Goal: Information Seeking & Learning: Learn about a topic

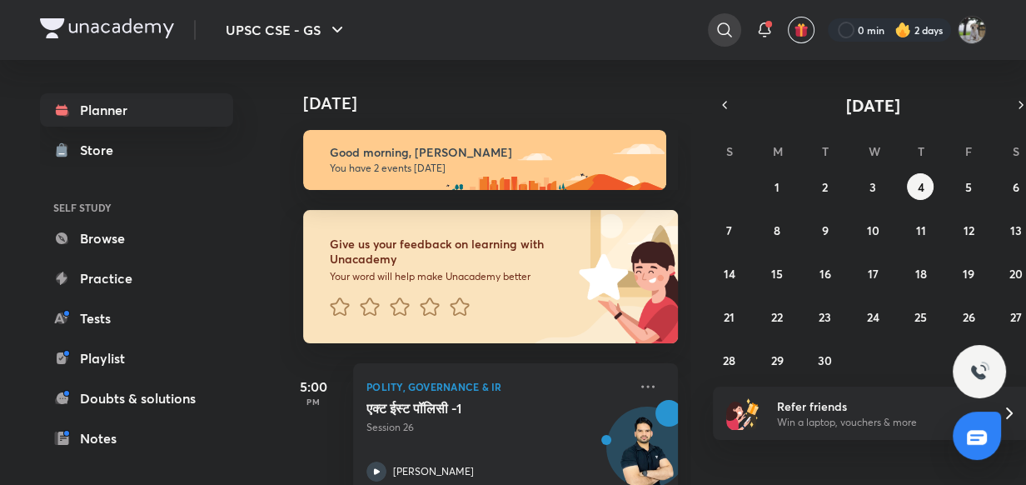
click at [724, 17] on div at bounding box center [724, 29] width 33 height 33
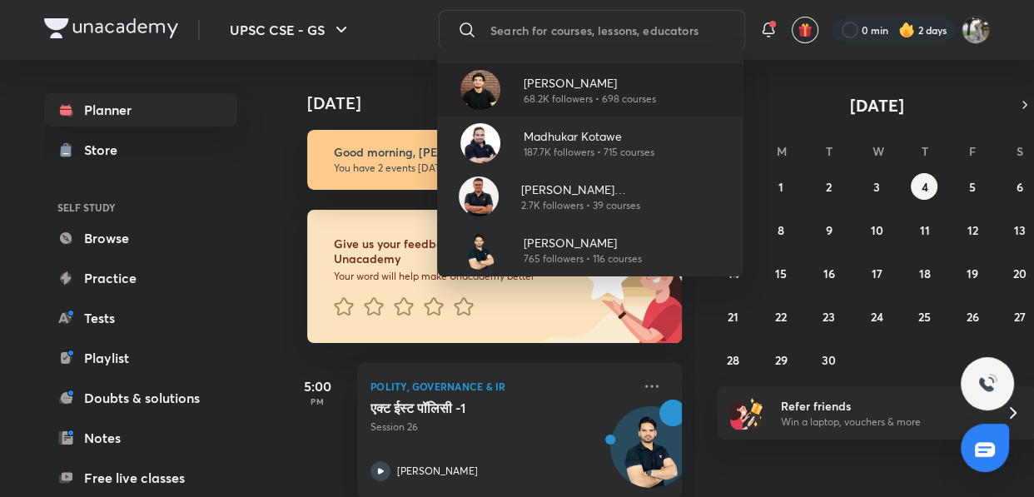
click at [564, 84] on p "[PERSON_NAME]" at bounding box center [590, 82] width 132 height 17
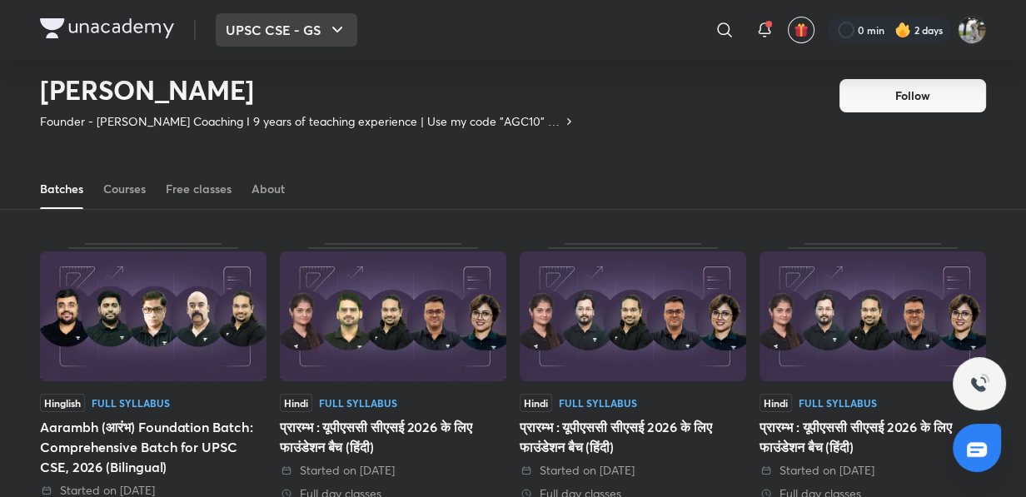
scroll to position [72, 0]
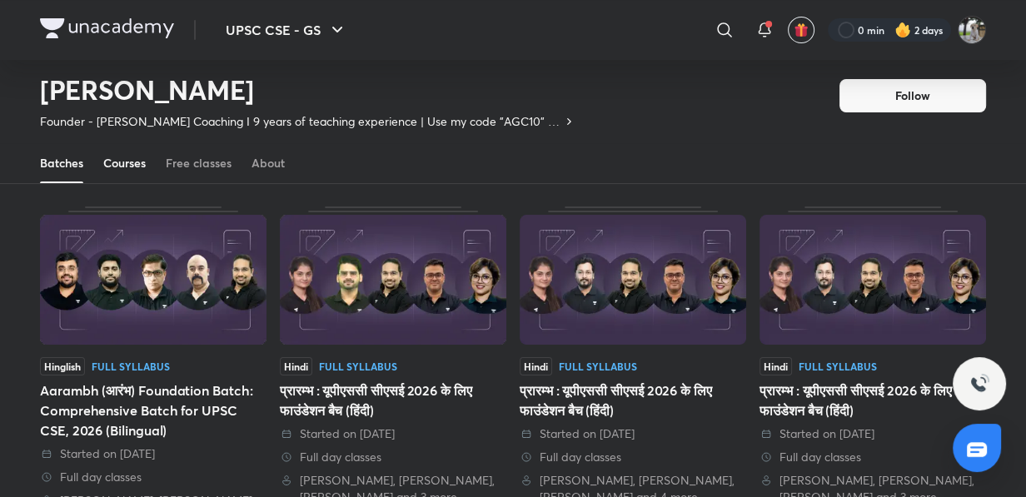
click at [142, 165] on div "Courses" at bounding box center [124, 163] width 42 height 17
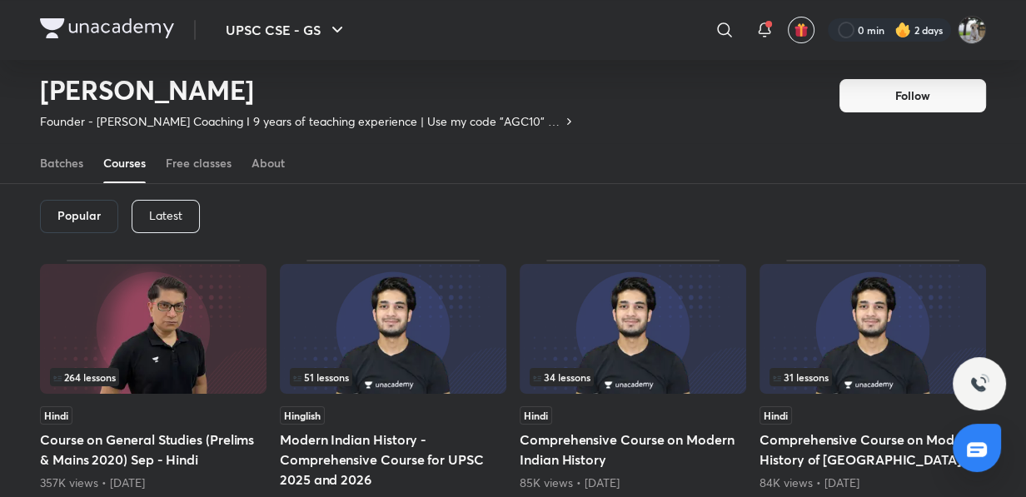
click at [165, 209] on p "Latest" at bounding box center [165, 215] width 33 height 13
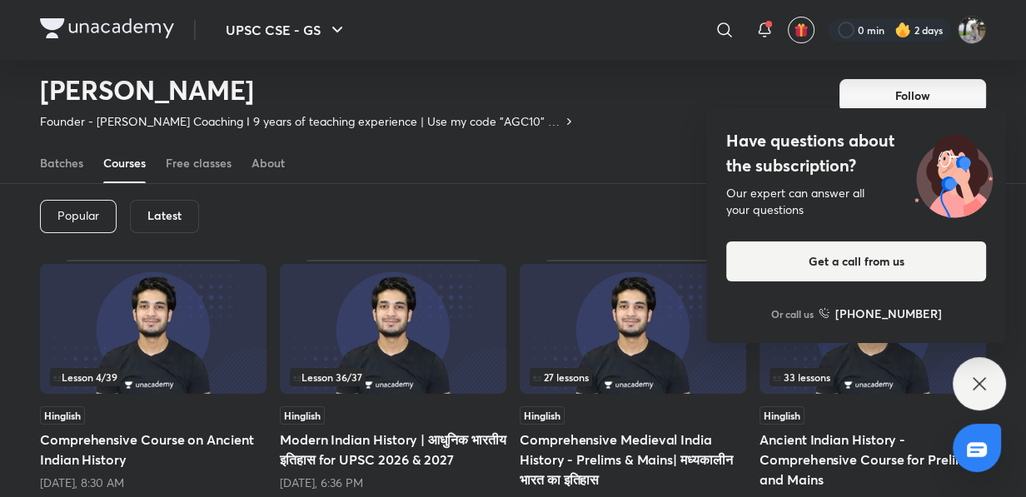
click at [181, 211] on h6 "Latest" at bounding box center [164, 215] width 34 height 13
click at [182, 210] on div "Latest" at bounding box center [164, 216] width 69 height 33
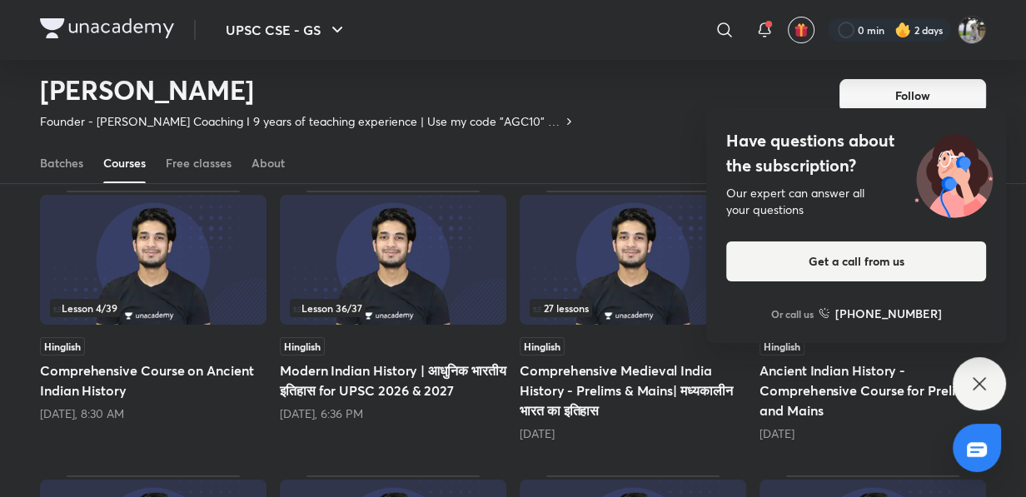
scroll to position [148, 0]
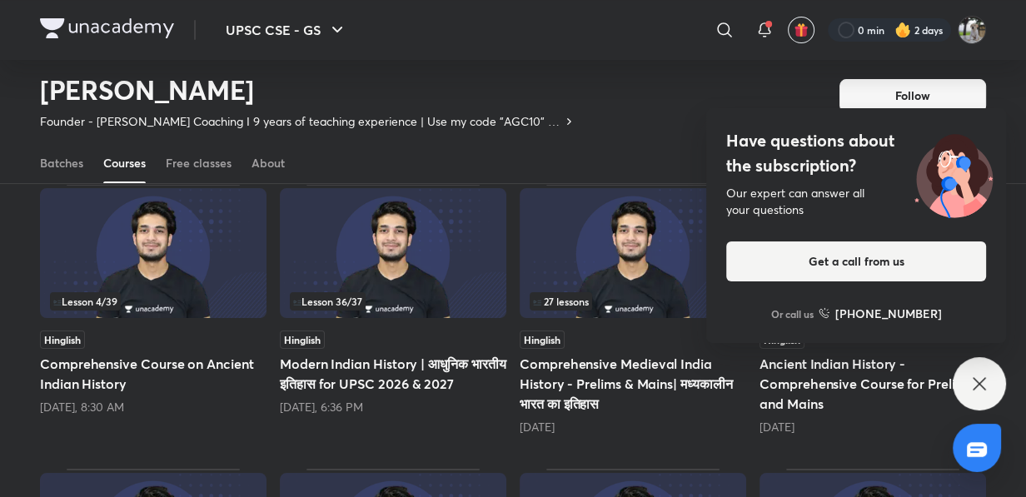
click at [356, 273] on img at bounding box center [393, 253] width 226 height 130
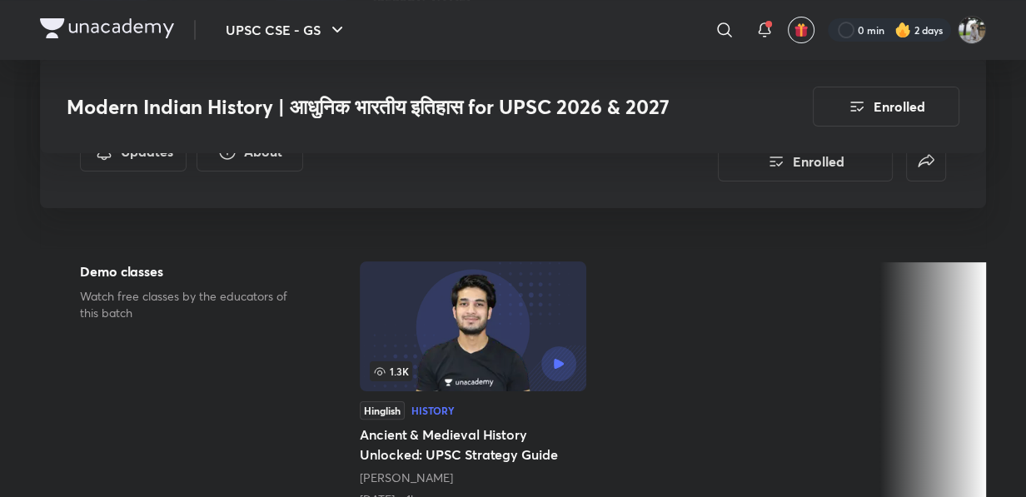
scroll to position [589, 0]
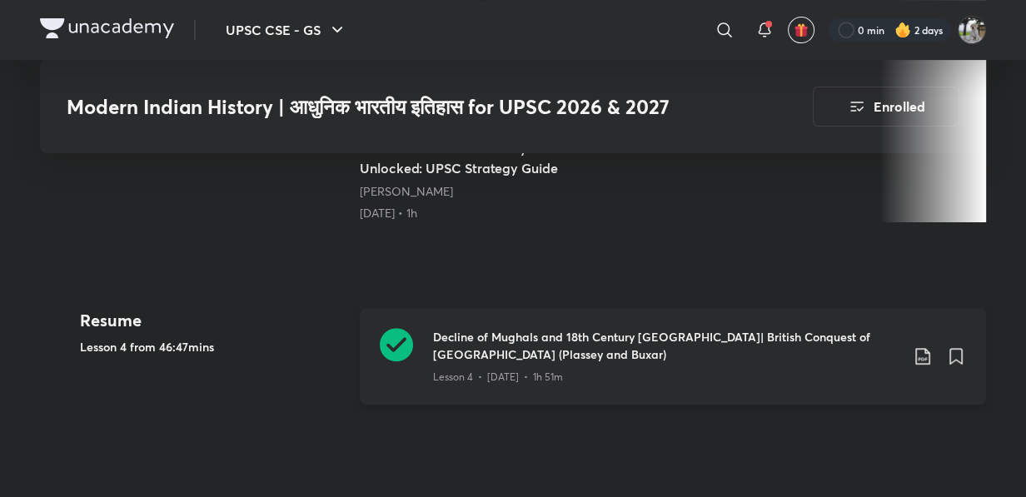
click at [572, 340] on h3 "Decline of Mughals and 18th Century India| British Conquest of Bengal (Plassey …" at bounding box center [666, 345] width 466 height 35
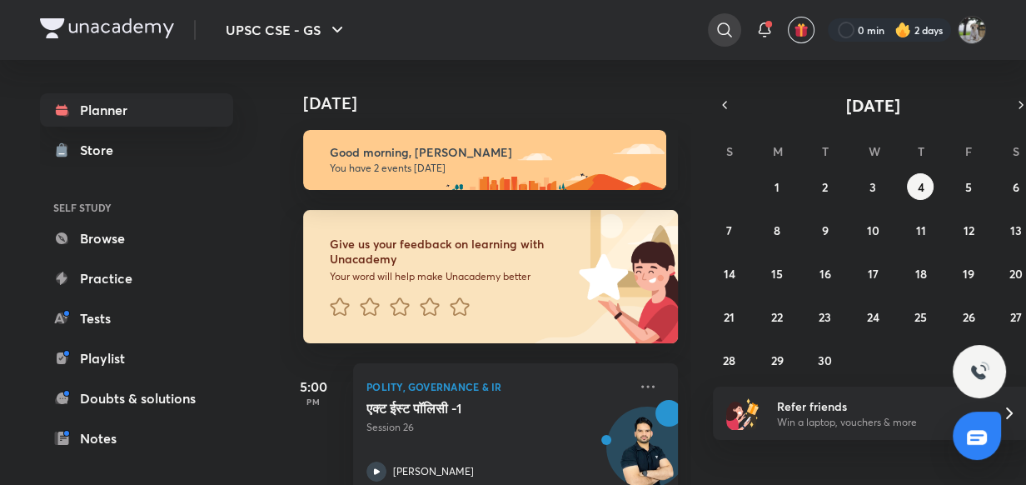
click at [717, 30] on icon at bounding box center [724, 29] width 14 height 14
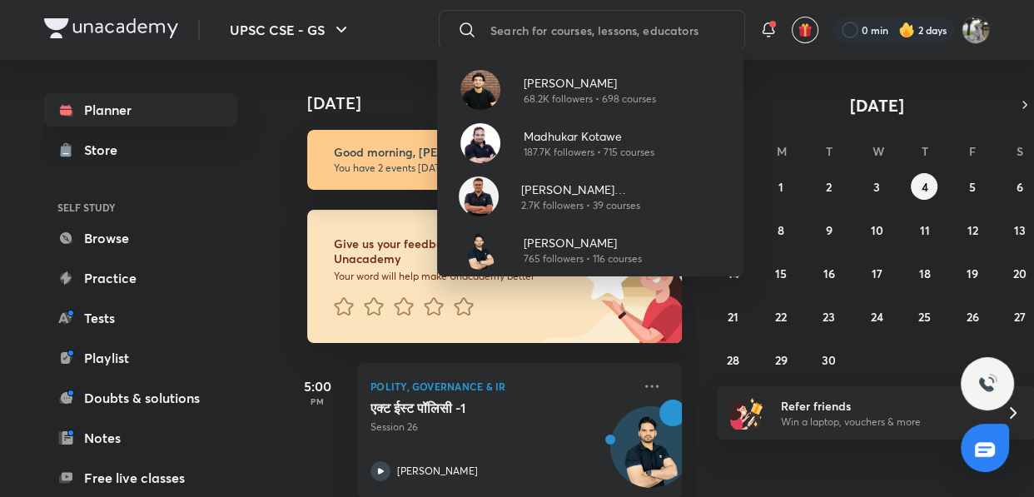
click at [534, 88] on p "[PERSON_NAME]" at bounding box center [590, 82] width 132 height 17
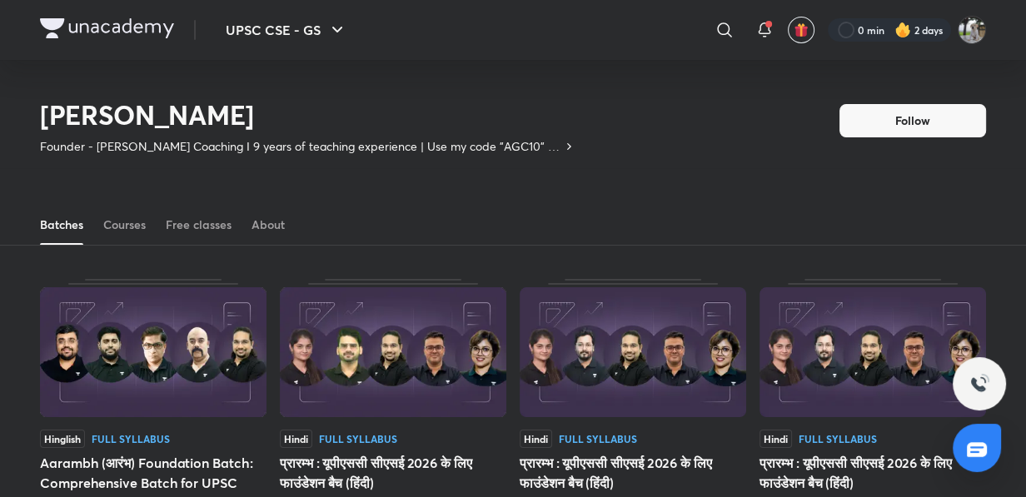
click at [127, 287] on img at bounding box center [153, 352] width 226 height 130
click at [139, 216] on div "Courses" at bounding box center [124, 224] width 42 height 17
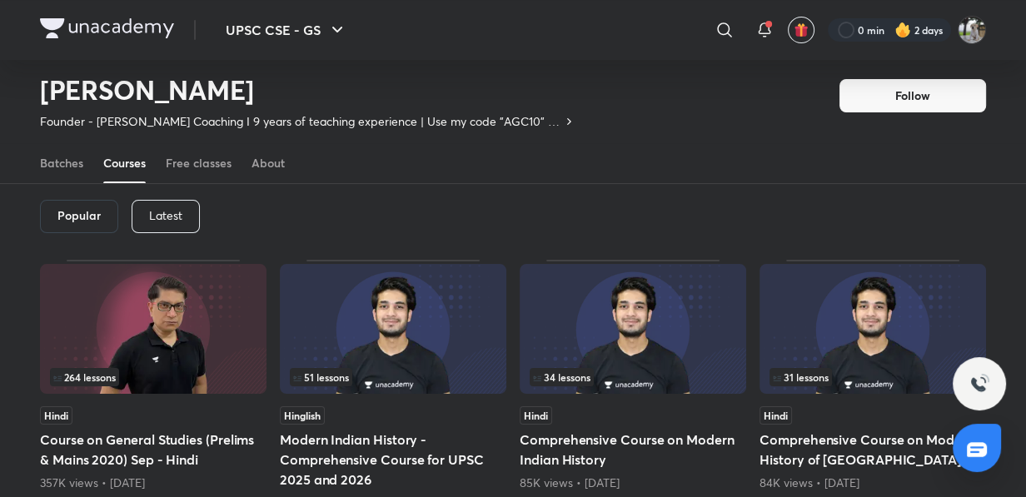
click at [175, 212] on p "Latest" at bounding box center [165, 215] width 33 height 13
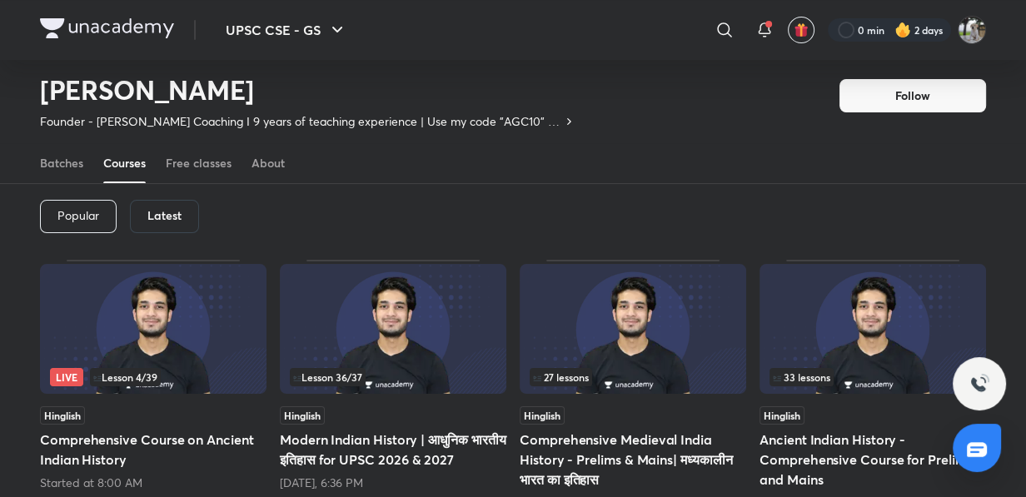
click at [373, 329] on img at bounding box center [393, 329] width 226 height 130
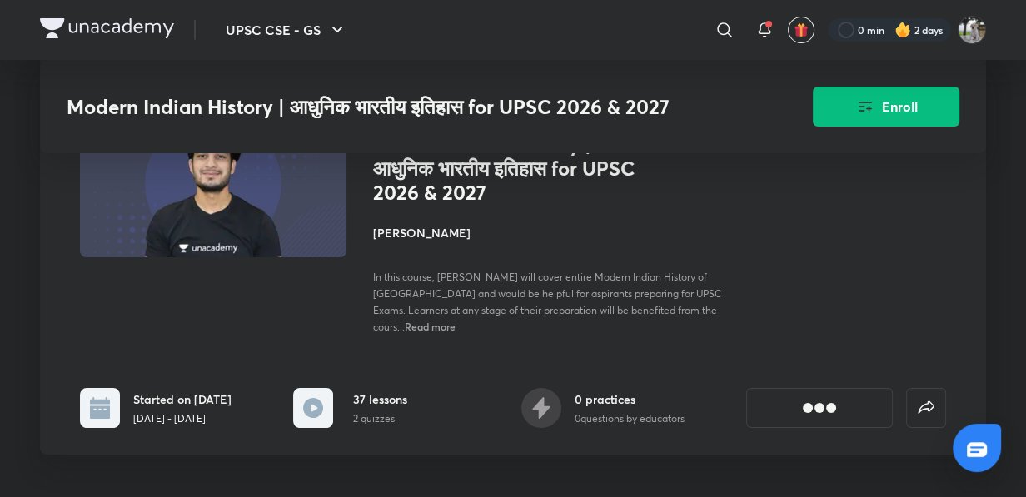
scroll to position [530, 0]
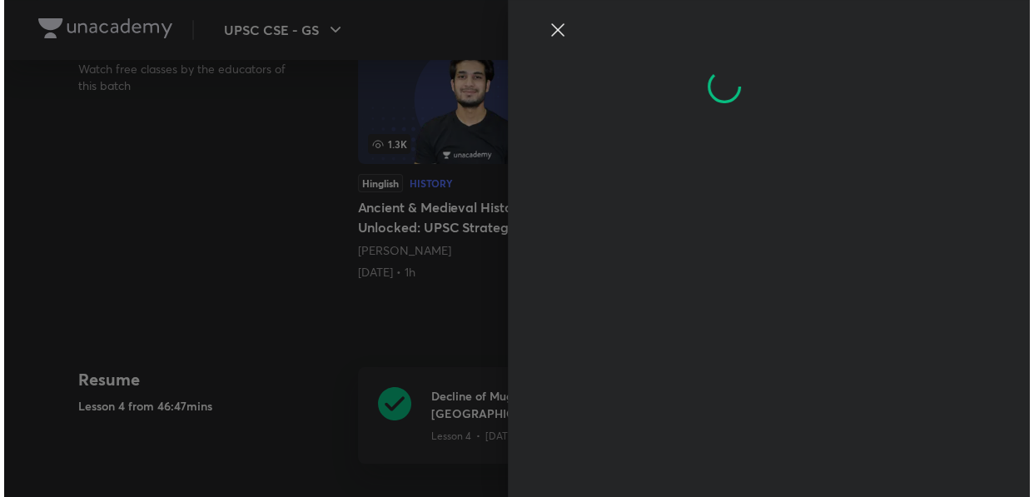
scroll to position [0, 0]
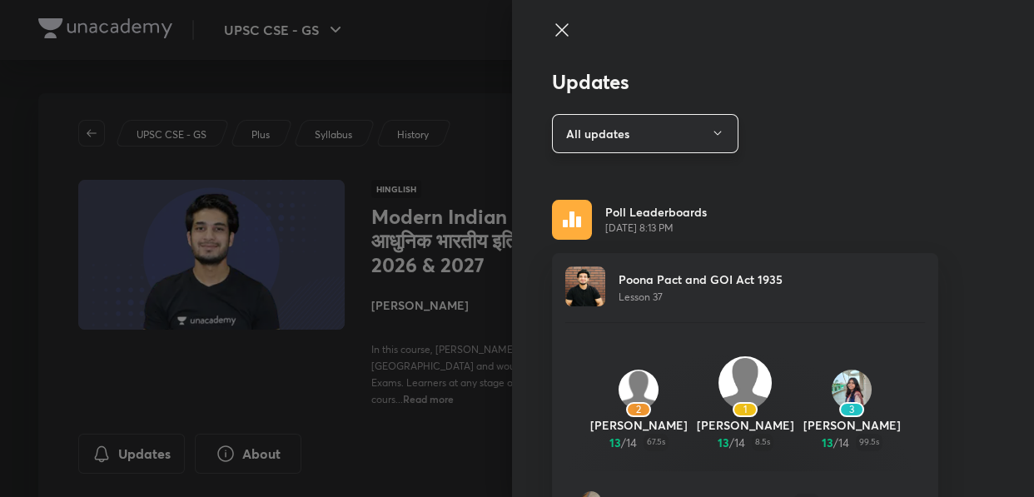
click at [697, 132] on button "All updates" at bounding box center [645, 133] width 187 height 39
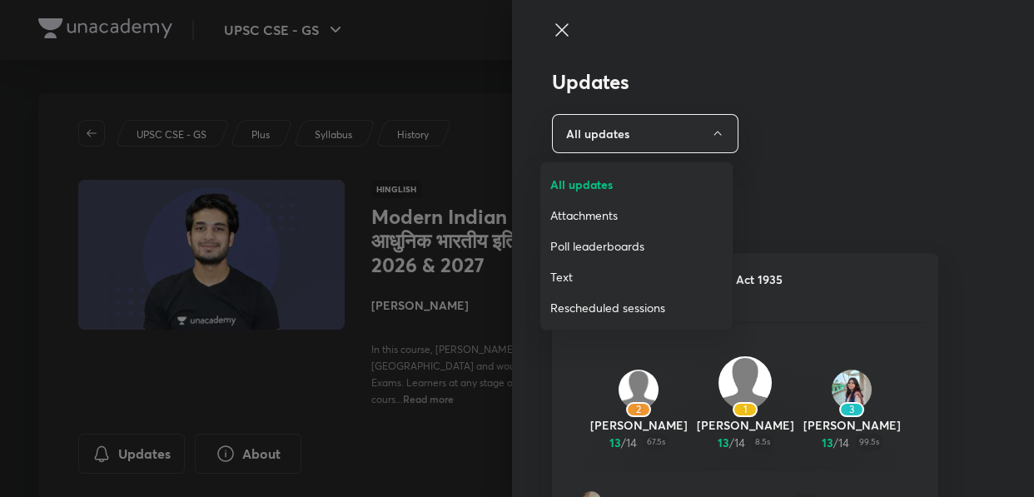
click at [598, 216] on span "Attachments" at bounding box center [636, 215] width 172 height 17
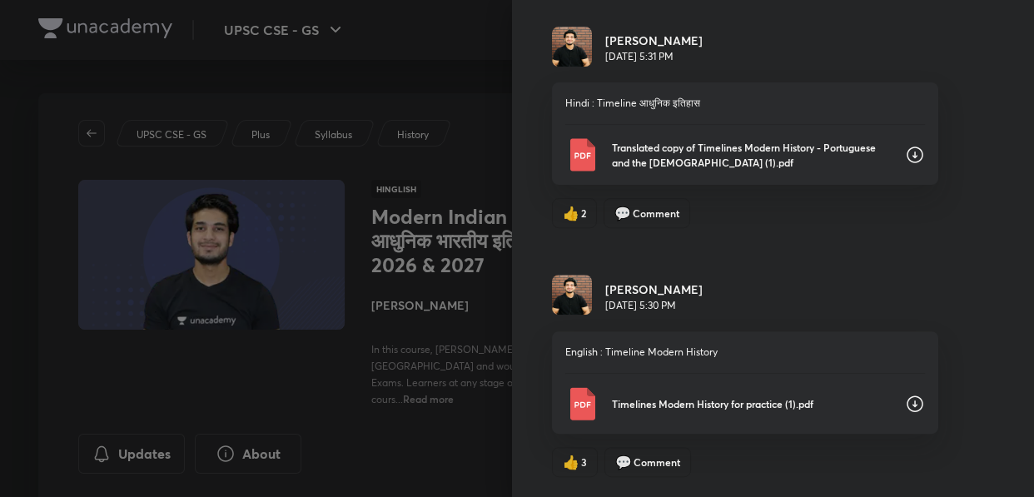
scroll to position [6161, 0]
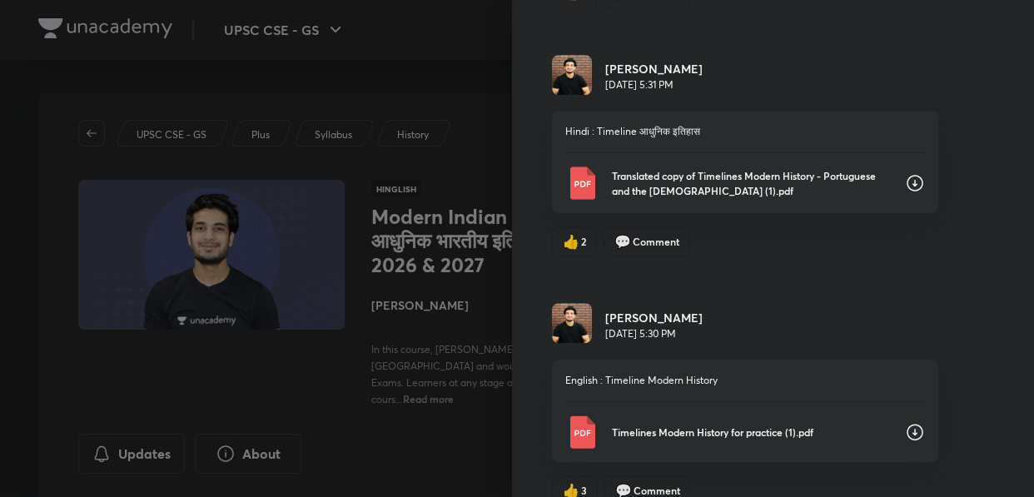
click at [907, 187] on icon at bounding box center [915, 183] width 17 height 17
click at [907, 179] on icon at bounding box center [915, 183] width 17 height 17
click at [905, 182] on icon at bounding box center [915, 183] width 20 height 20
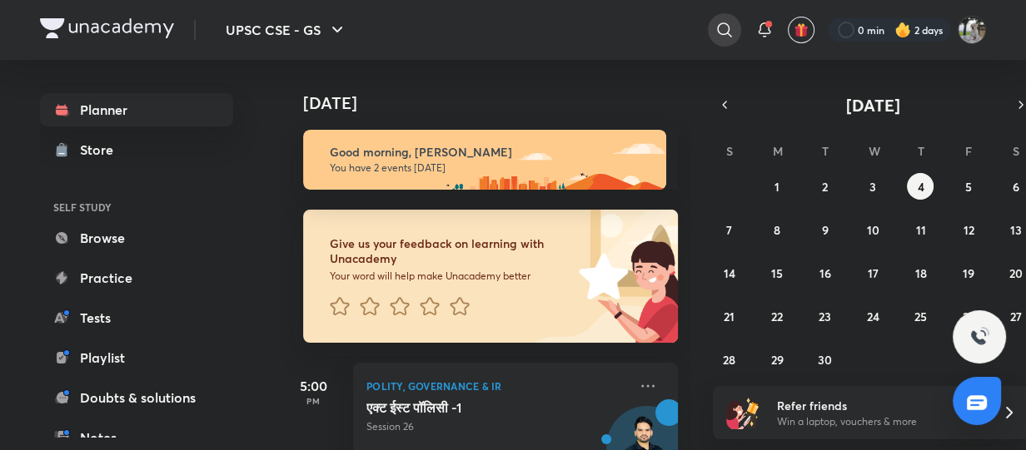
click at [718, 26] on icon at bounding box center [724, 30] width 20 height 20
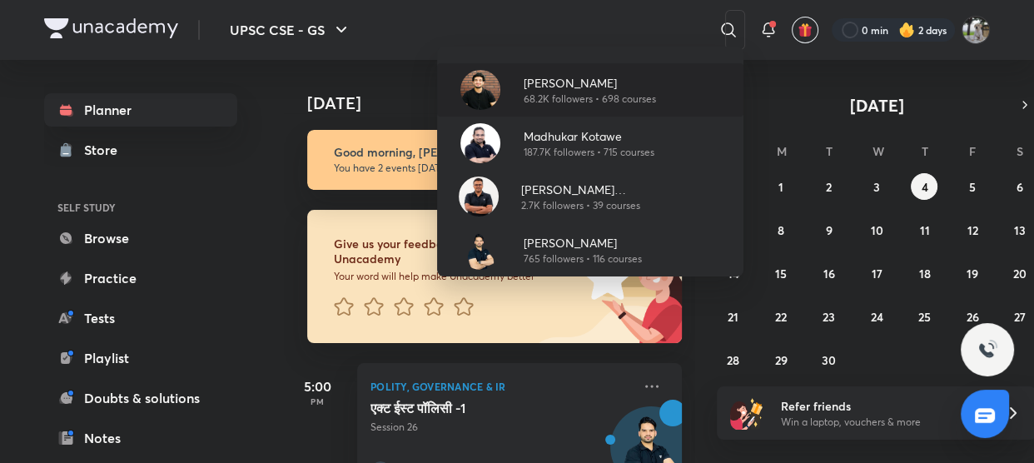
click at [572, 84] on p "[PERSON_NAME]" at bounding box center [590, 82] width 132 height 17
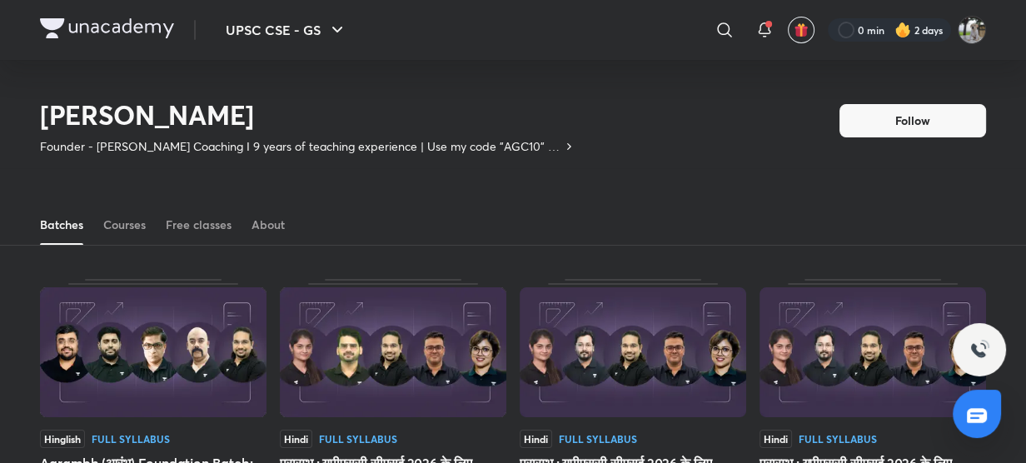
scroll to position [72, 0]
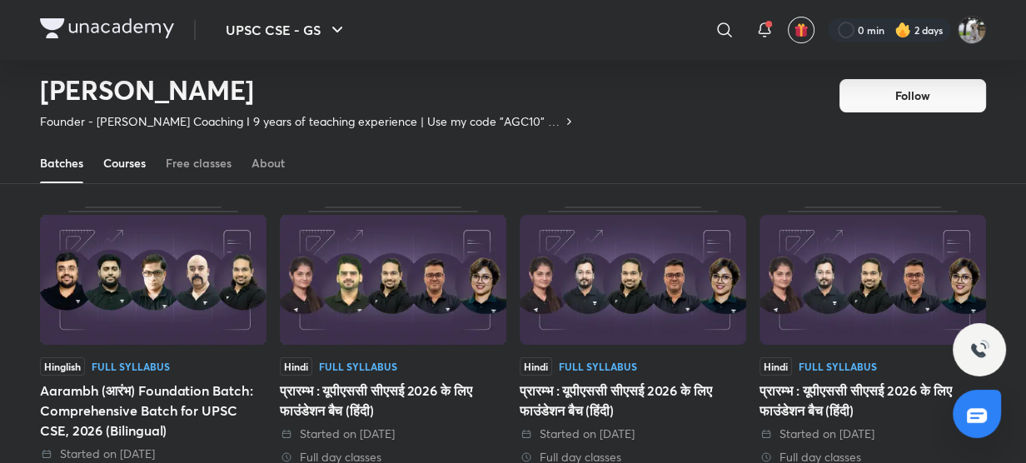
click at [132, 165] on div "Courses" at bounding box center [124, 163] width 42 height 17
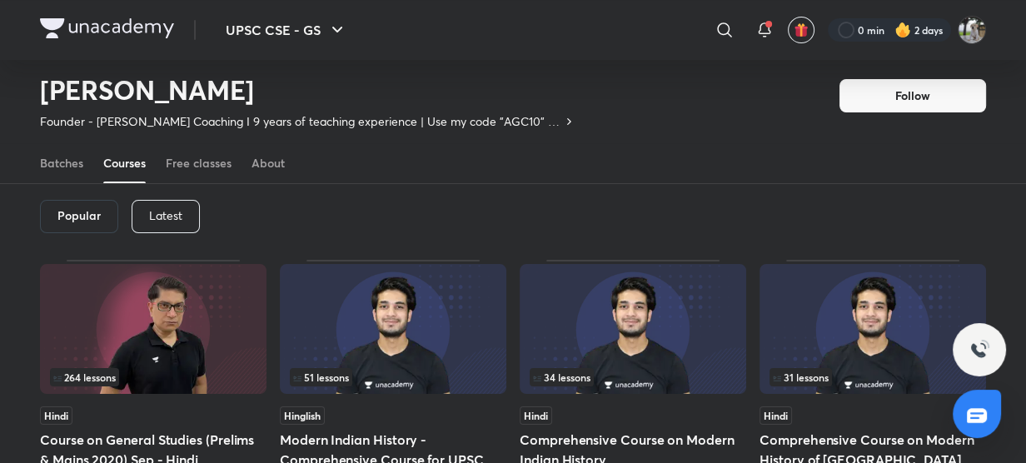
click at [182, 216] on div "Latest" at bounding box center [166, 216] width 68 height 33
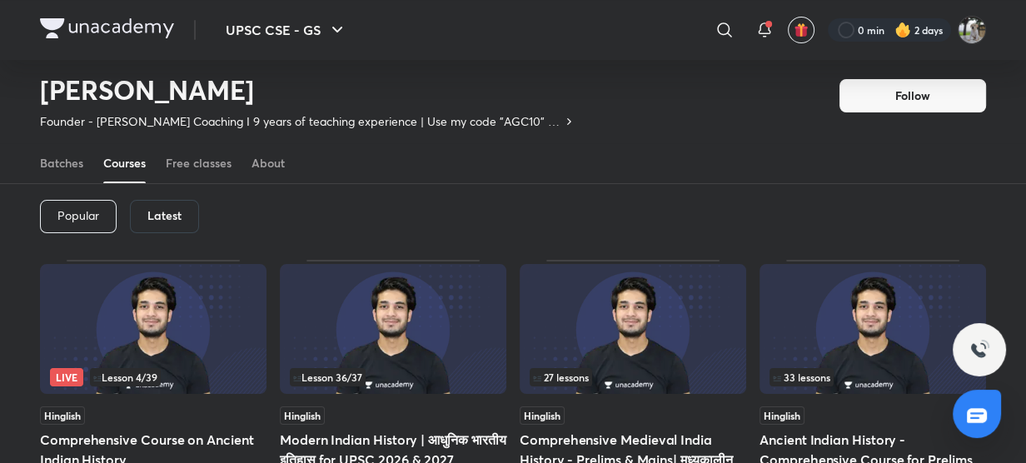
click at [310, 330] on img at bounding box center [393, 329] width 226 height 130
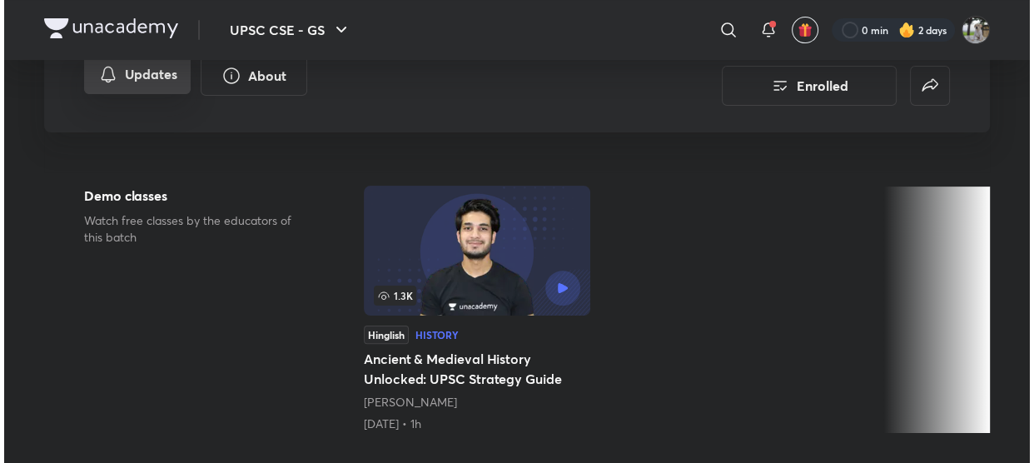
scroll to position [151, 0]
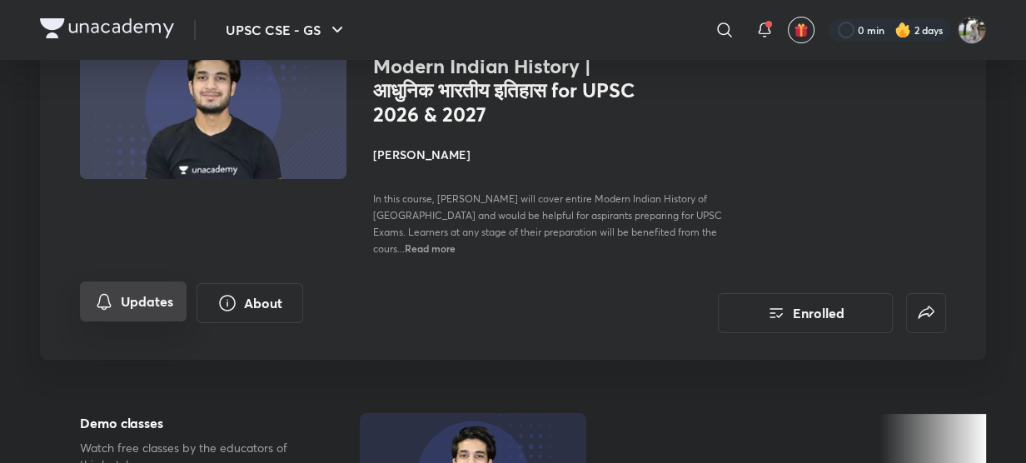
click at [158, 290] on button "Updates" at bounding box center [133, 301] width 107 height 40
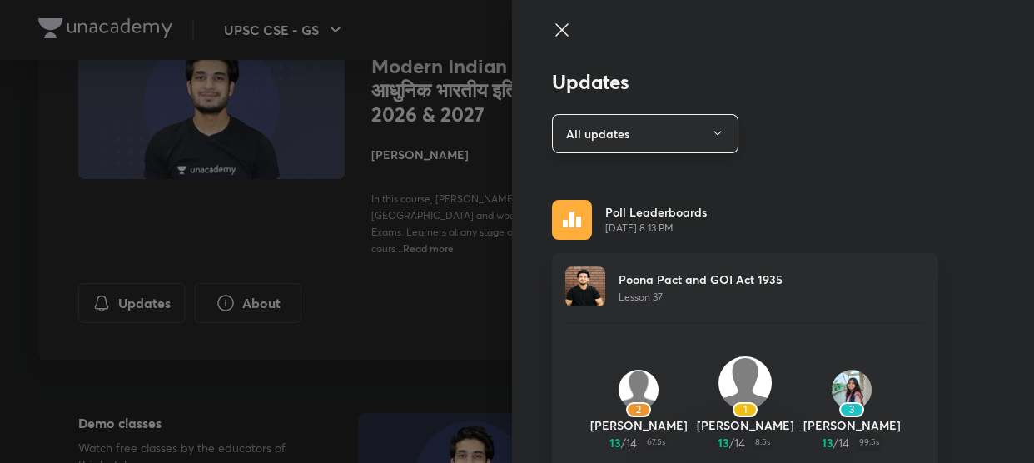
click at [694, 131] on button "All updates" at bounding box center [645, 133] width 187 height 39
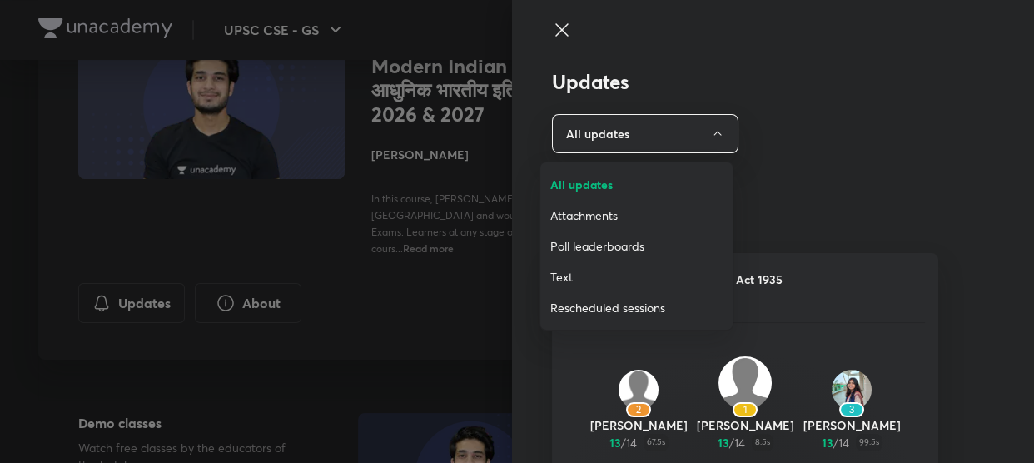
click at [607, 212] on span "Attachments" at bounding box center [636, 215] width 172 height 17
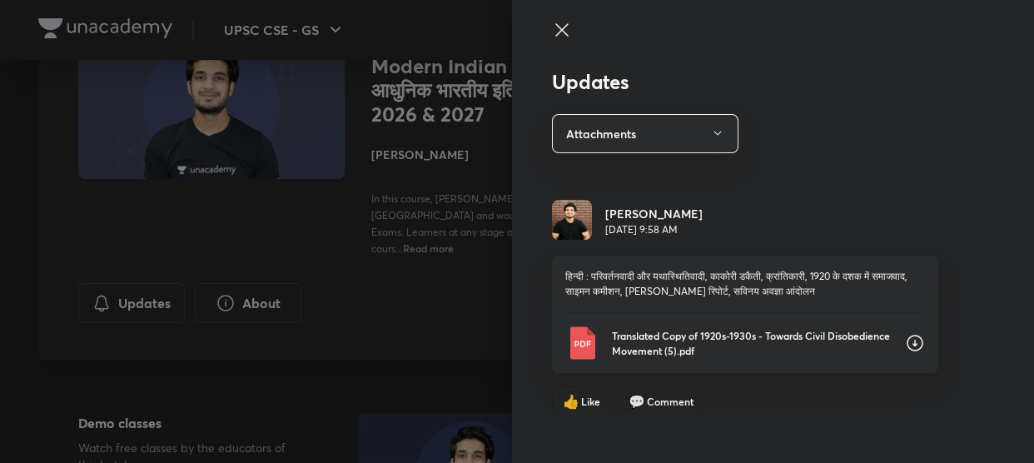
click at [905, 342] on icon at bounding box center [915, 343] width 20 height 20
click at [905, 341] on icon at bounding box center [915, 343] width 20 height 20
drag, startPoint x: 893, startPoint y: 336, endPoint x: 688, endPoint y: 271, distance: 214.9
click at [688, 271] on p "हिन्दी : परिवर्तनवादी और यथास्थितिवादी, काकोरी डकैती, क्रांतिकारी, 1920 के दशक …" at bounding box center [745, 284] width 360 height 30
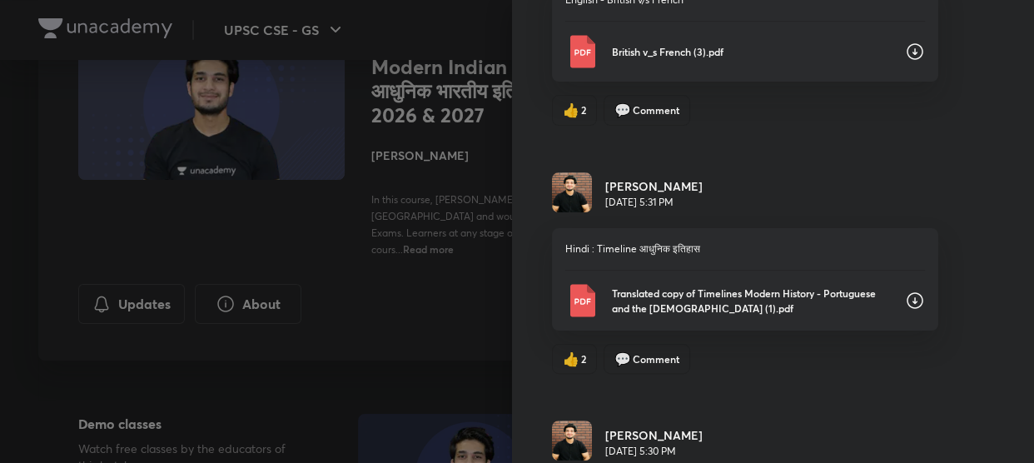
scroll to position [6042, 0]
click at [742, 288] on div "Hindi : Timeline आधुनिक इतिहास Translated copy of Timelines Modern History - Po…" at bounding box center [745, 281] width 386 height 102
click at [887, 300] on div "Translated copy of Timelines Modern History - Portuguese and the British (1).pdf" at bounding box center [745, 302] width 360 height 33
click at [871, 296] on p "Translated copy of Timelines Modern History - Portuguese and the British (1).pdf" at bounding box center [752, 302] width 280 height 30
click at [905, 304] on icon at bounding box center [915, 302] width 20 height 20
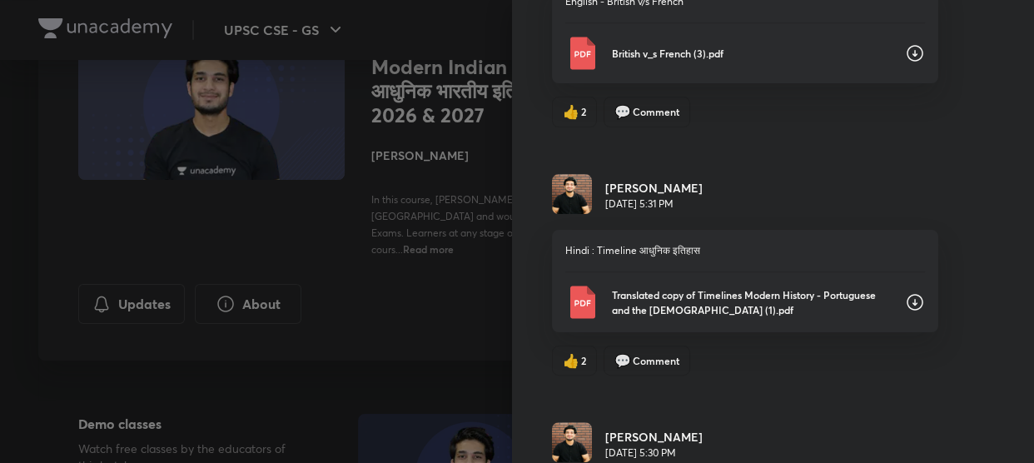
click at [769, 311] on p "Translated copy of Timelines Modern History - Portuguese and the British (1).pdf" at bounding box center [752, 302] width 280 height 30
click at [891, 305] on div "Translated copy of Timelines Modern History - Portuguese and the British (1).pdf" at bounding box center [745, 302] width 360 height 33
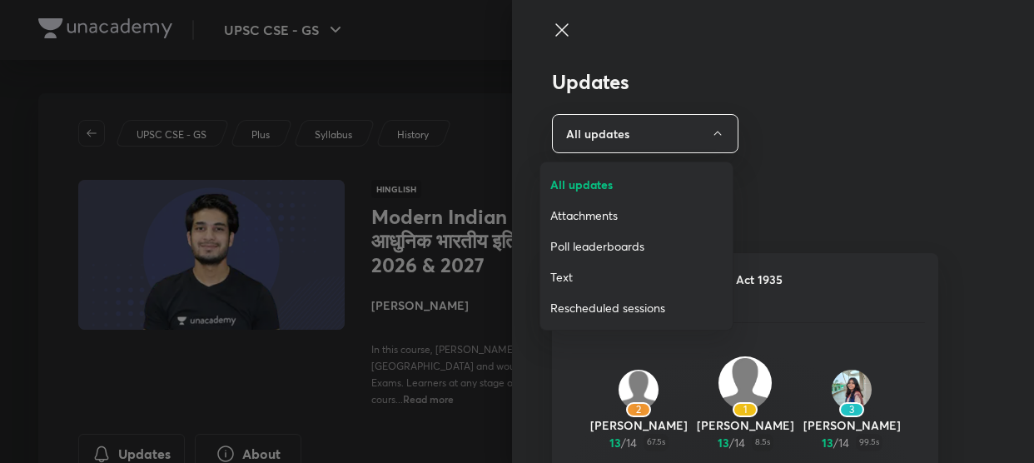
scroll to position [150, 0]
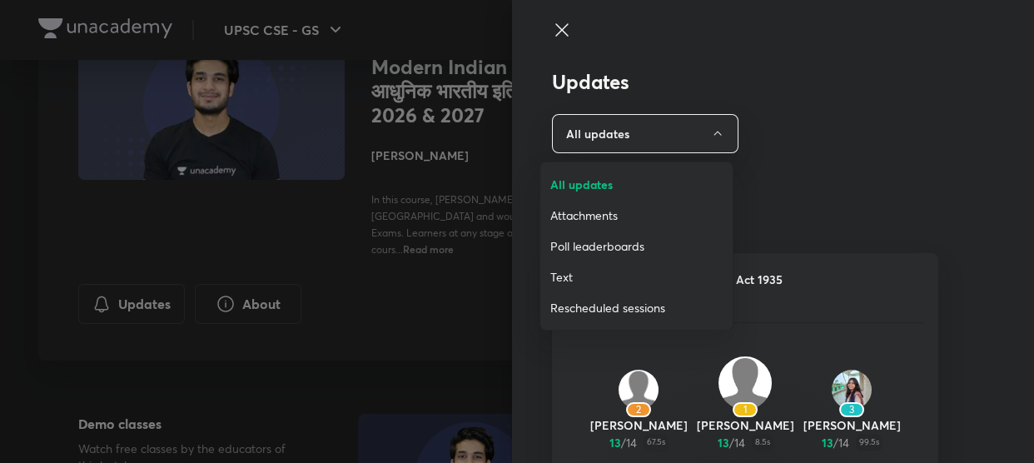
click at [580, 216] on span "Attachments" at bounding box center [636, 215] width 172 height 17
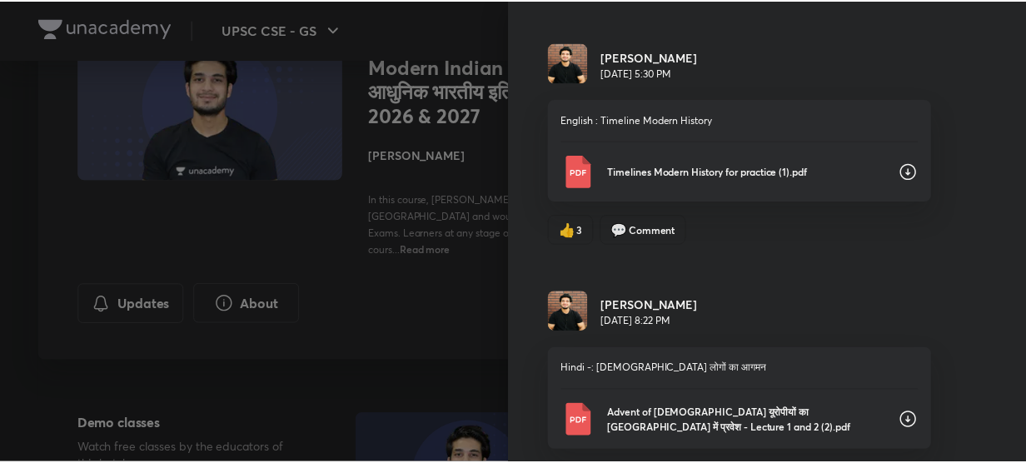
scroll to position [6346, 0]
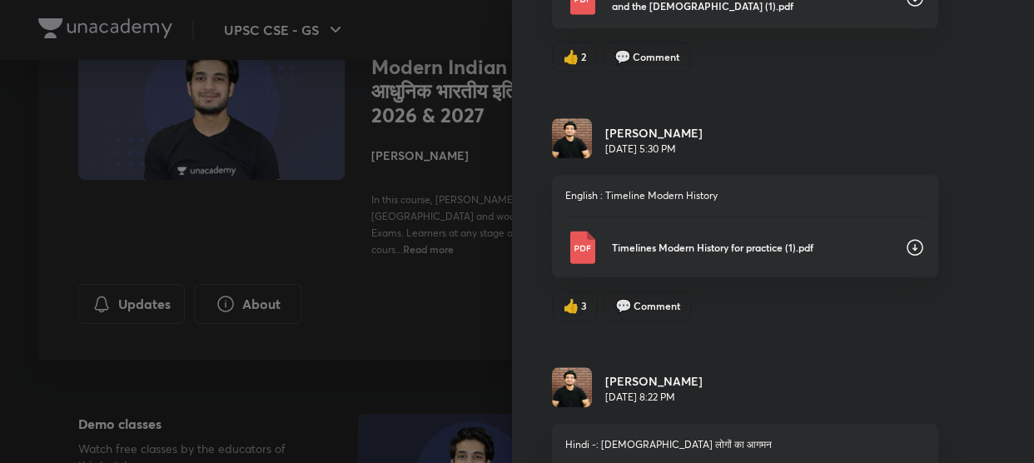
drag, startPoint x: 844, startPoint y: 249, endPoint x: 724, endPoint y: 247, distance: 119.1
click at [724, 247] on p "Timelines Modern History for practice (1).pdf" at bounding box center [752, 247] width 280 height 15
drag, startPoint x: 412, startPoint y: 139, endPoint x: 390, endPoint y: 121, distance: 29.0
click at [391, 122] on div at bounding box center [517, 231] width 1034 height 463
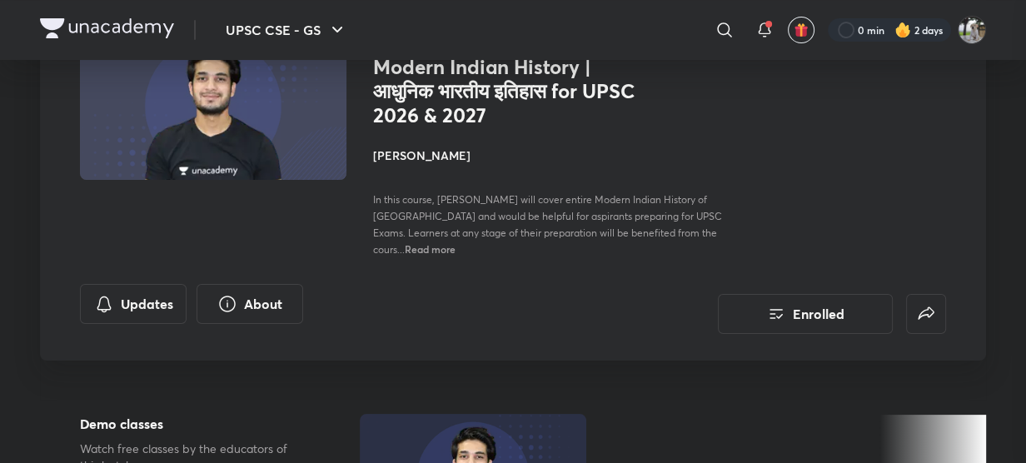
scroll to position [0, 0]
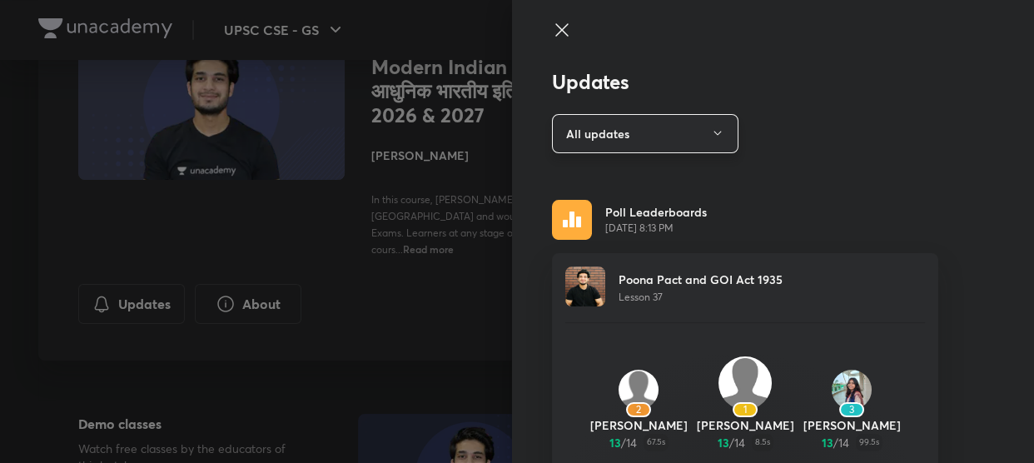
click at [711, 129] on icon "button" at bounding box center [717, 133] width 13 height 13
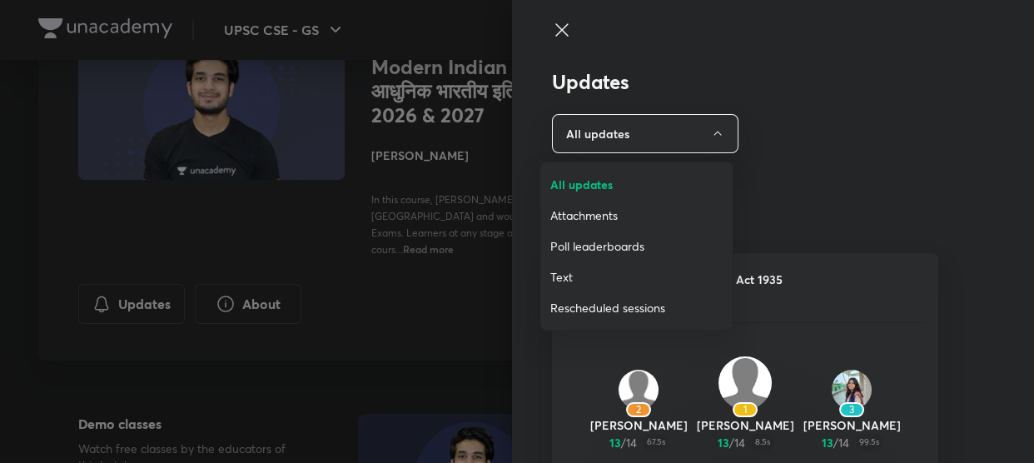
click at [593, 218] on span "Attachments" at bounding box center [636, 215] width 172 height 17
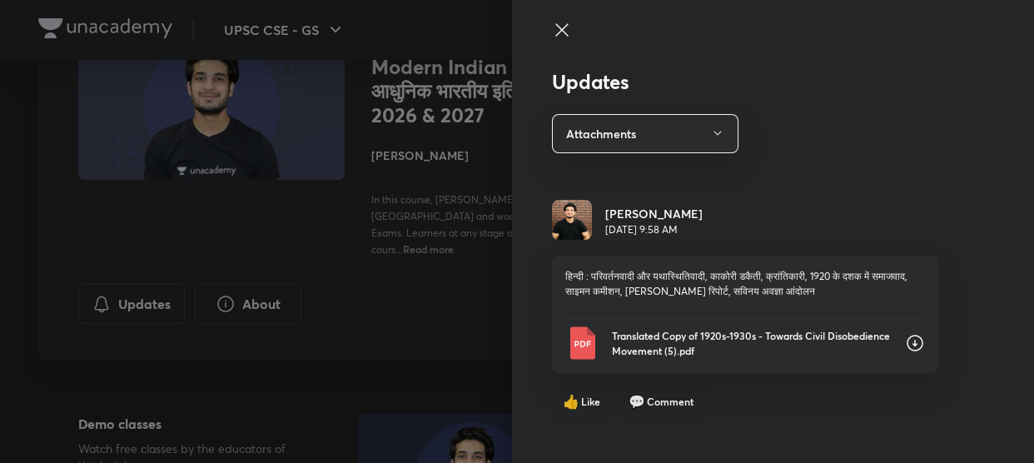
click at [905, 341] on icon at bounding box center [915, 343] width 20 height 20
drag, startPoint x: 826, startPoint y: 322, endPoint x: 668, endPoint y: 353, distance: 161.2
click at [665, 353] on p "Translated Copy of 1920s-1930s - Towards Civil Disobedience Movement (5).pdf" at bounding box center [752, 343] width 280 height 30
click at [908, 350] on icon at bounding box center [915, 343] width 20 height 20
click at [905, 342] on icon at bounding box center [915, 343] width 20 height 20
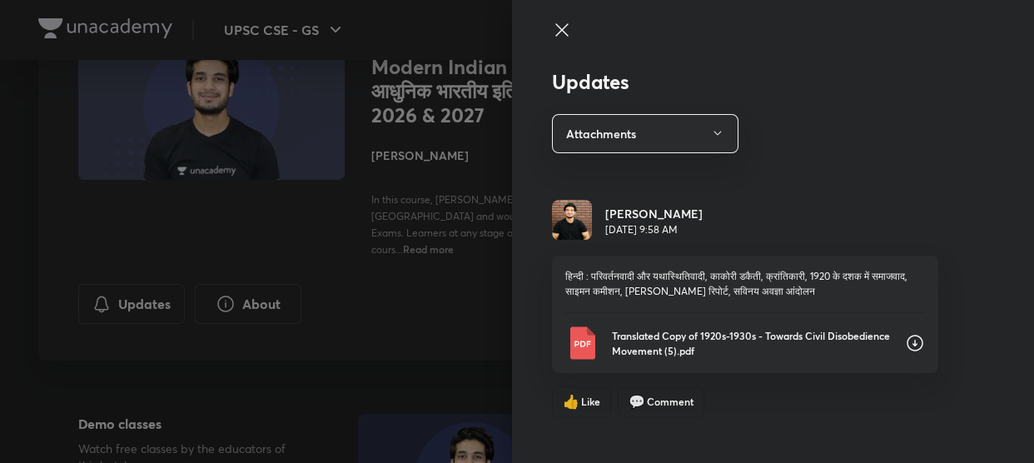
drag, startPoint x: 898, startPoint y: 337, endPoint x: 811, endPoint y: 355, distance: 88.3
click at [807, 356] on p "Translated Copy of 1920s-1930s - Towards Civil Disobedience Movement (5).pdf" at bounding box center [752, 343] width 280 height 30
click at [907, 341] on icon at bounding box center [915, 343] width 17 height 17
click at [905, 343] on icon at bounding box center [915, 343] width 20 height 20
